Goal: Information Seeking & Learning: Find specific fact

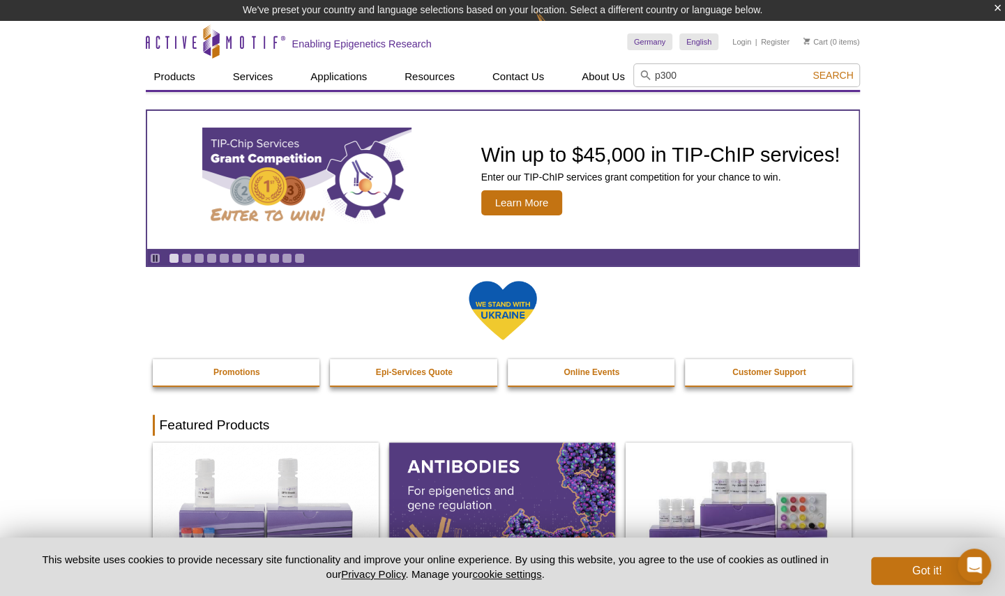
type input "p300"
click at [809, 69] on button "Search" at bounding box center [833, 75] width 49 height 13
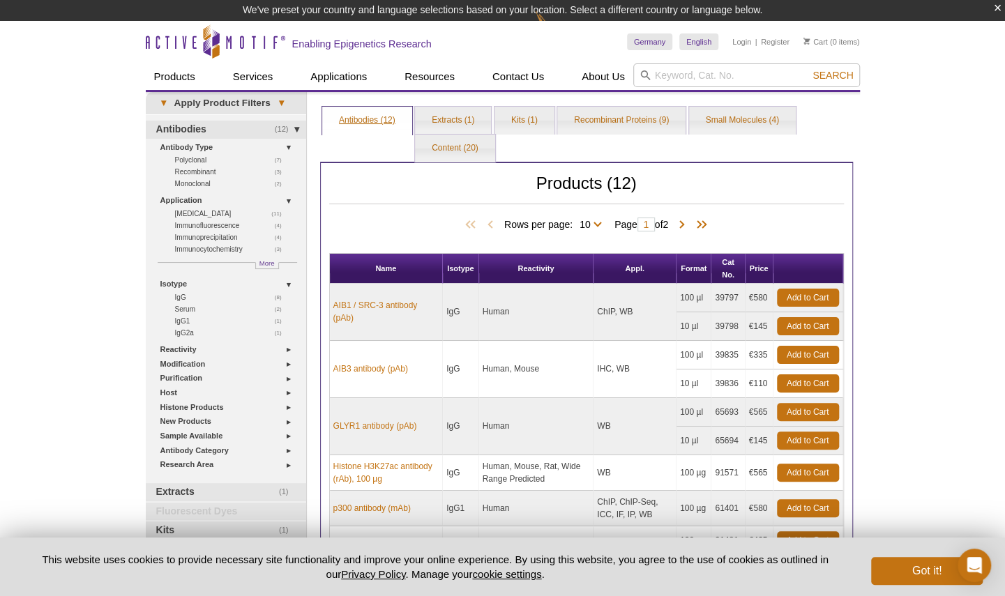
click at [363, 120] on link "Antibodies (12)" at bounding box center [367, 121] width 90 height 28
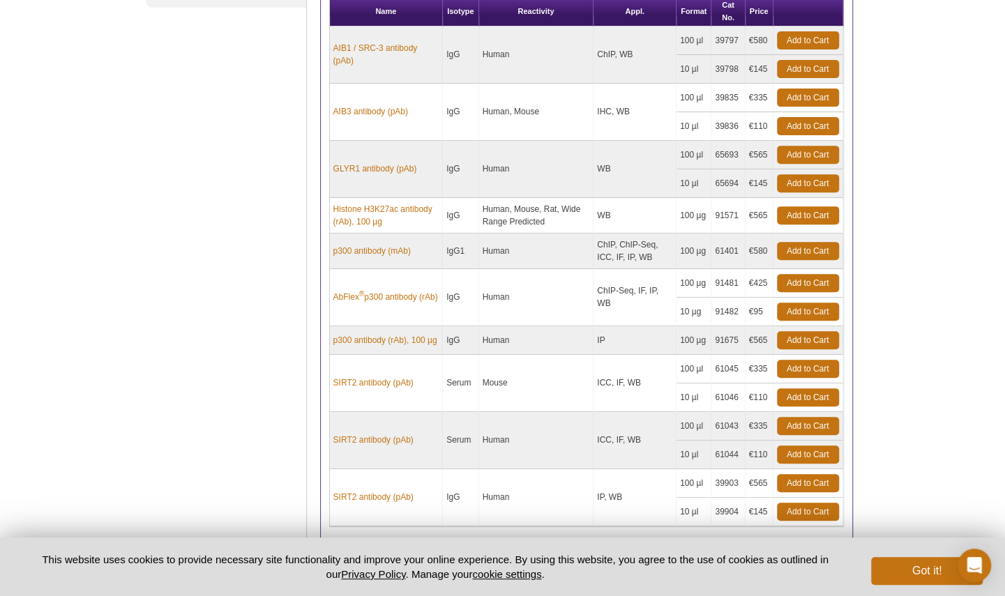
scroll to position [237, 0]
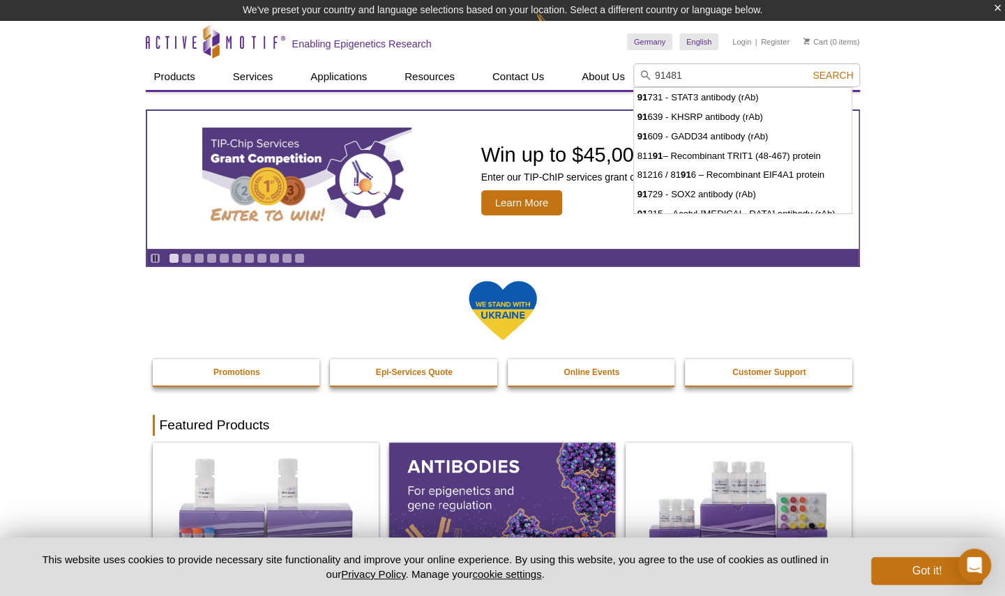
click at [809, 69] on button "Search" at bounding box center [833, 75] width 49 height 13
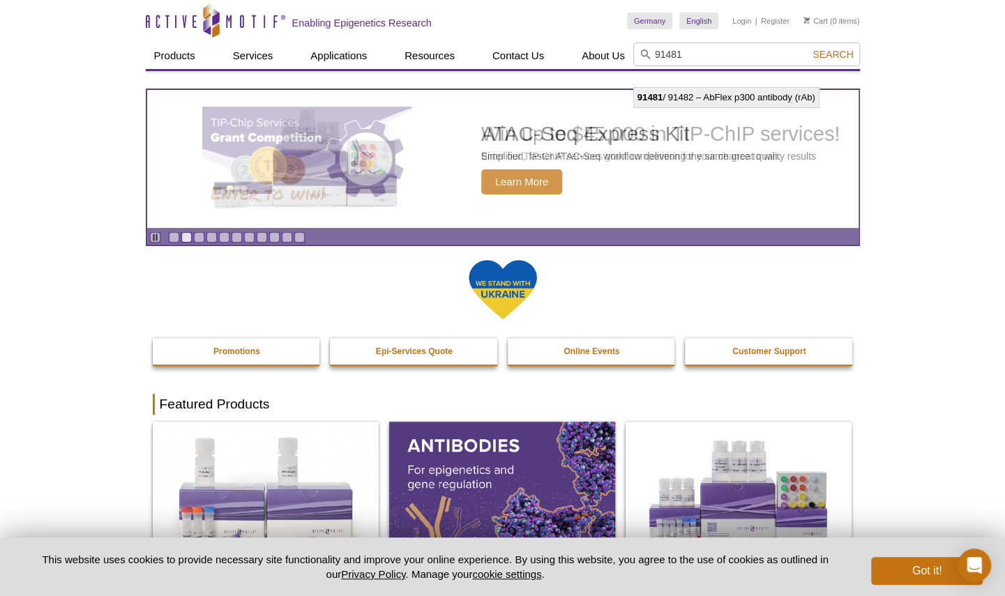
click at [699, 97] on li "91481 / 91482 – AbFlex p300 antibody (rAb)" at bounding box center [726, 98] width 185 height 20
type input "91481 / 91482 – AbFlex p300 antibody (rAb)"
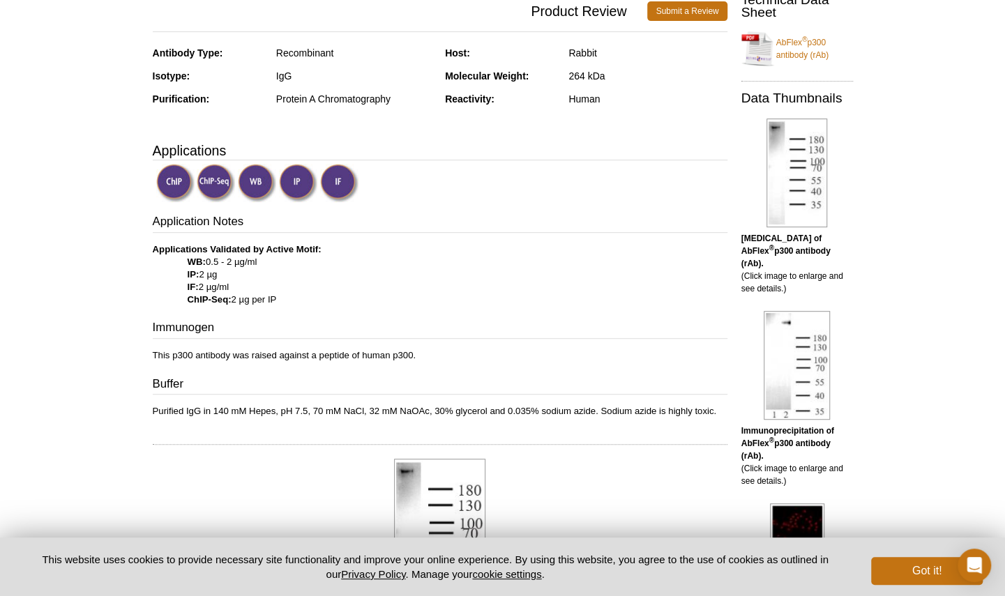
scroll to position [244, 0]
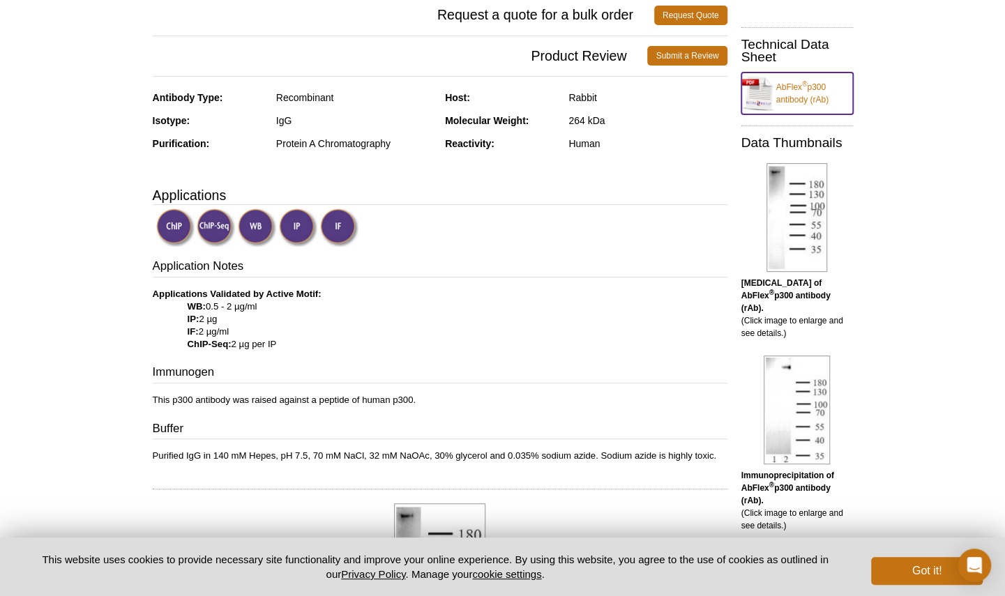
click at [758, 114] on link "AbFlex ® p300 antibody (rAb)" at bounding box center [798, 94] width 112 height 42
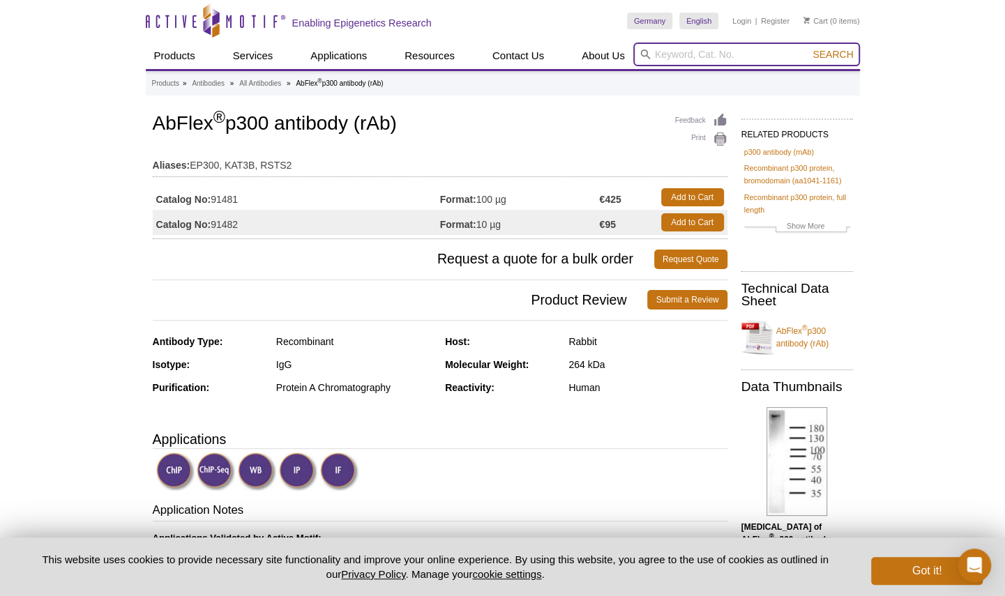
click at [664, 53] on input "search" at bounding box center [746, 55] width 227 height 24
click at [809, 48] on button "Search" at bounding box center [833, 54] width 49 height 13
type input "61401 / 61903 / 61402 – p300 antibody (mAb)"
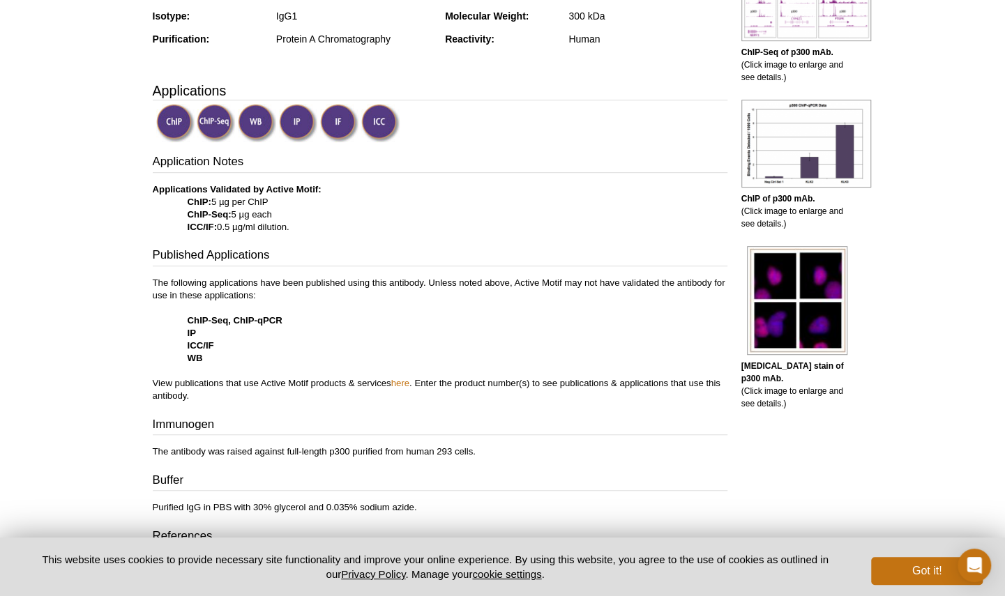
scroll to position [371, 0]
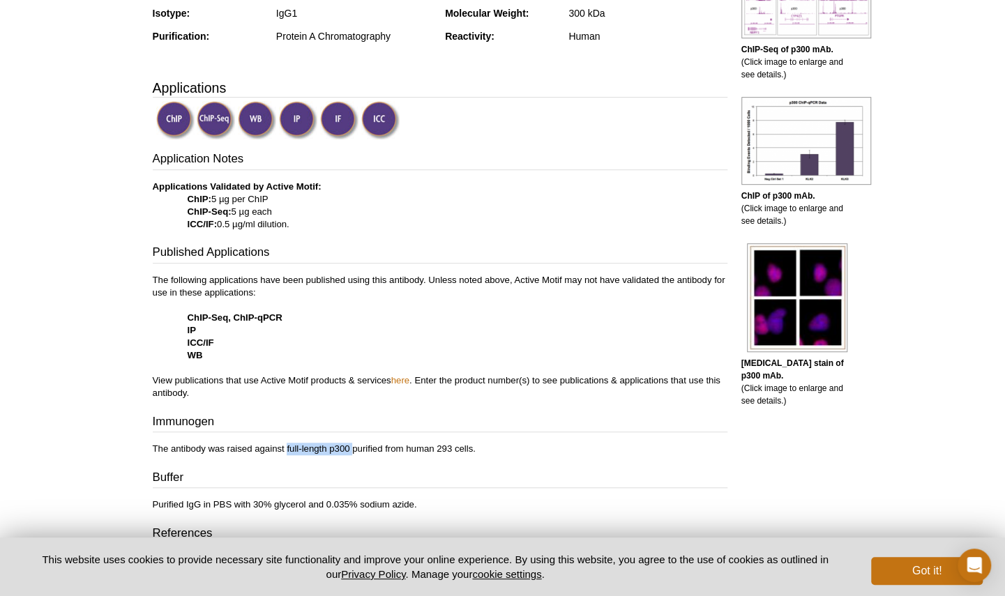
drag, startPoint x: 287, startPoint y: 444, endPoint x: 352, endPoint y: 446, distance: 64.9
click at [352, 446] on p "The antibody was raised against full-length p300 purified from human 293 cells." at bounding box center [440, 449] width 575 height 13
copy p "full-length p300"
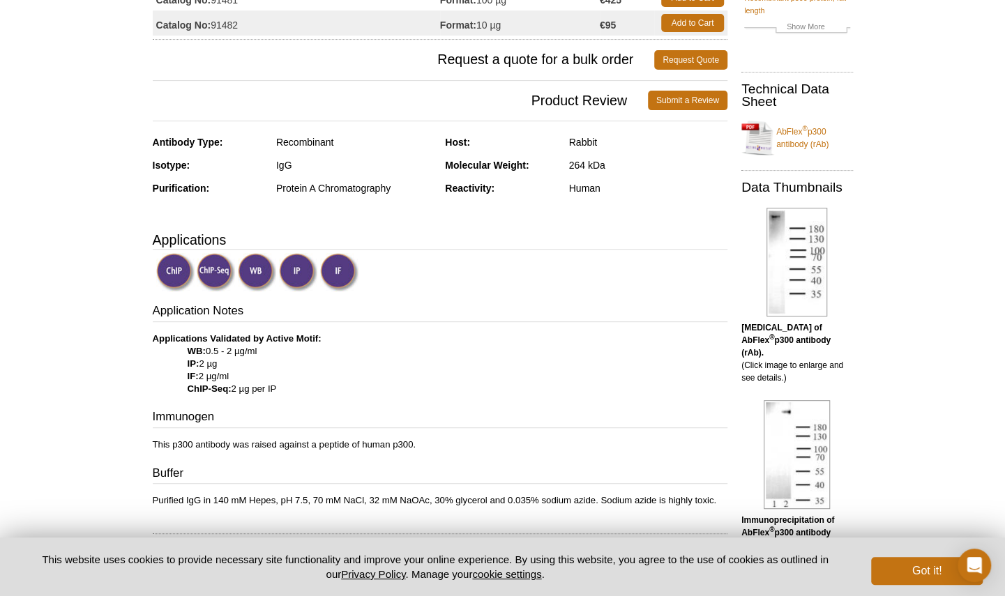
scroll to position [201, 0]
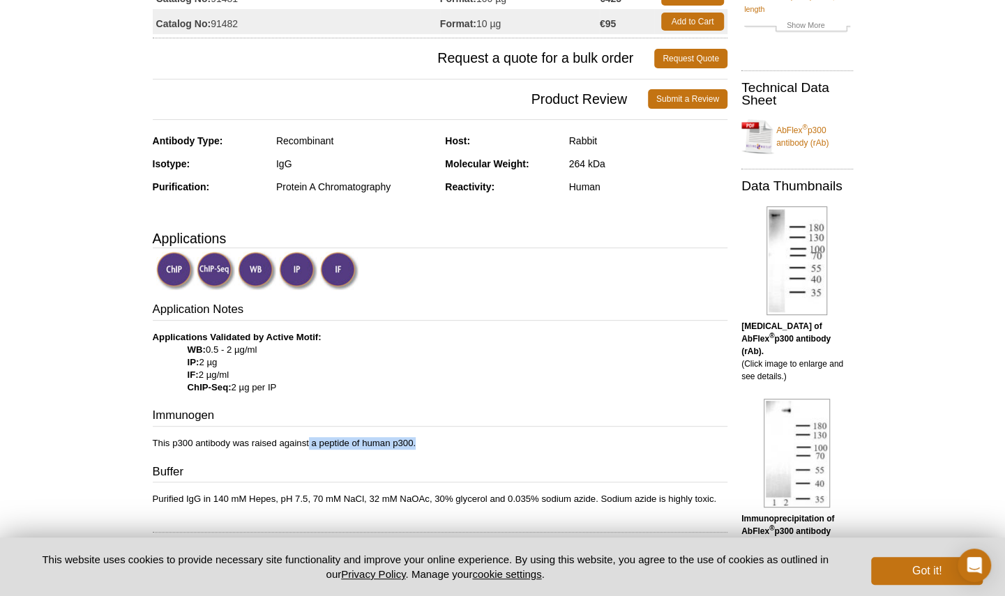
drag, startPoint x: 308, startPoint y: 440, endPoint x: 419, endPoint y: 440, distance: 110.2
click at [419, 440] on p "This p300 antibody was raised against a peptide of human p300." at bounding box center [440, 443] width 575 height 13
copy p "a peptide of human p300."
